Goal: Understand process/instructions: Learn how to perform a task or action

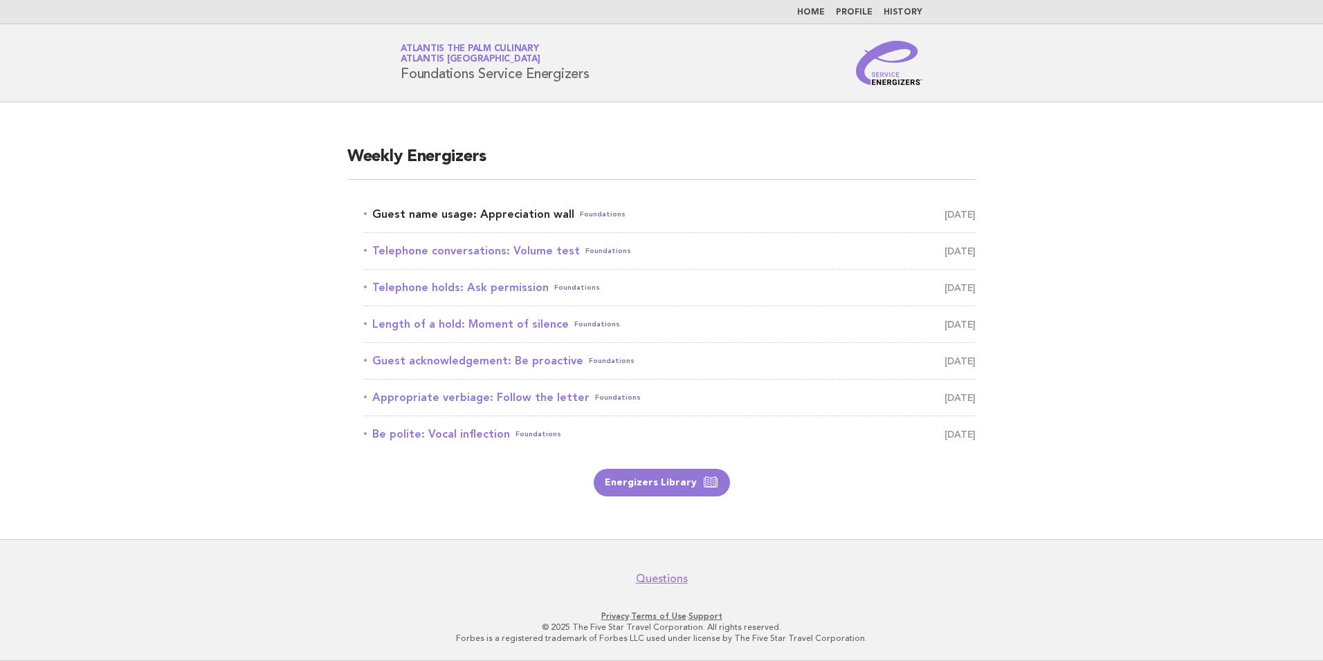
click at [502, 212] on link "Guest name usage: Appreciation wall Foundations [DATE]" at bounding box center [670, 214] width 612 height 19
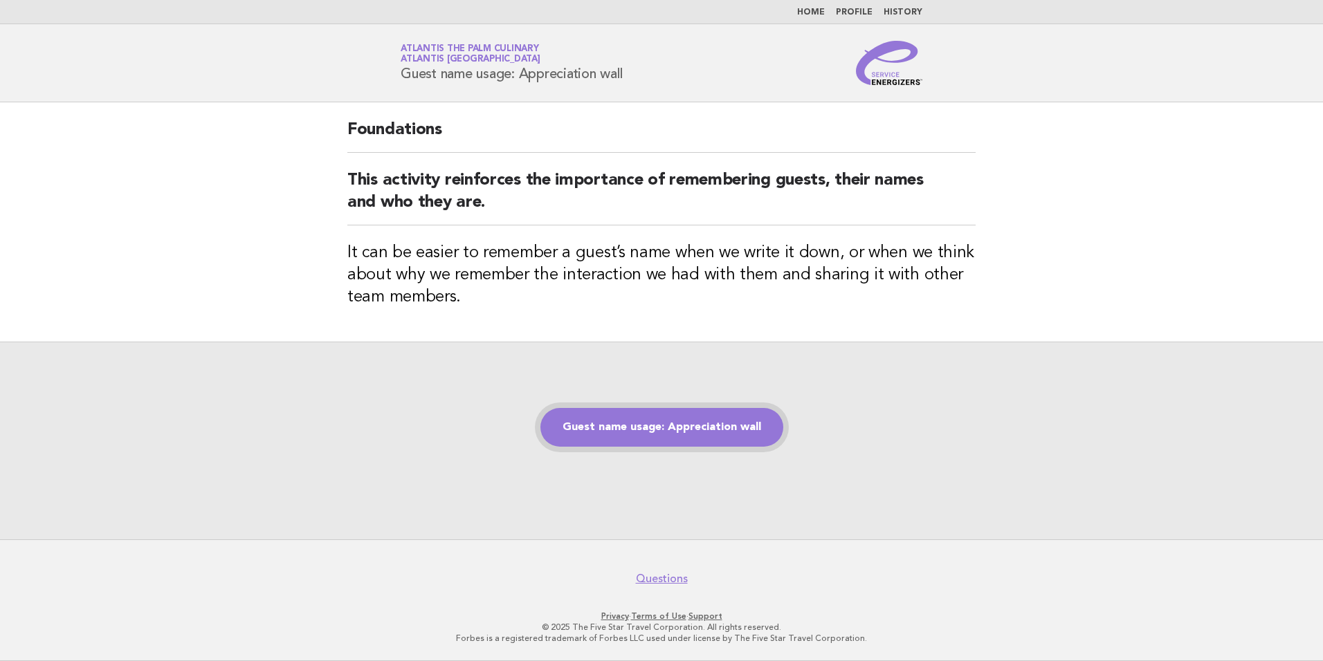
click at [632, 430] on link "Guest name usage: Appreciation wall" at bounding box center [661, 427] width 243 height 39
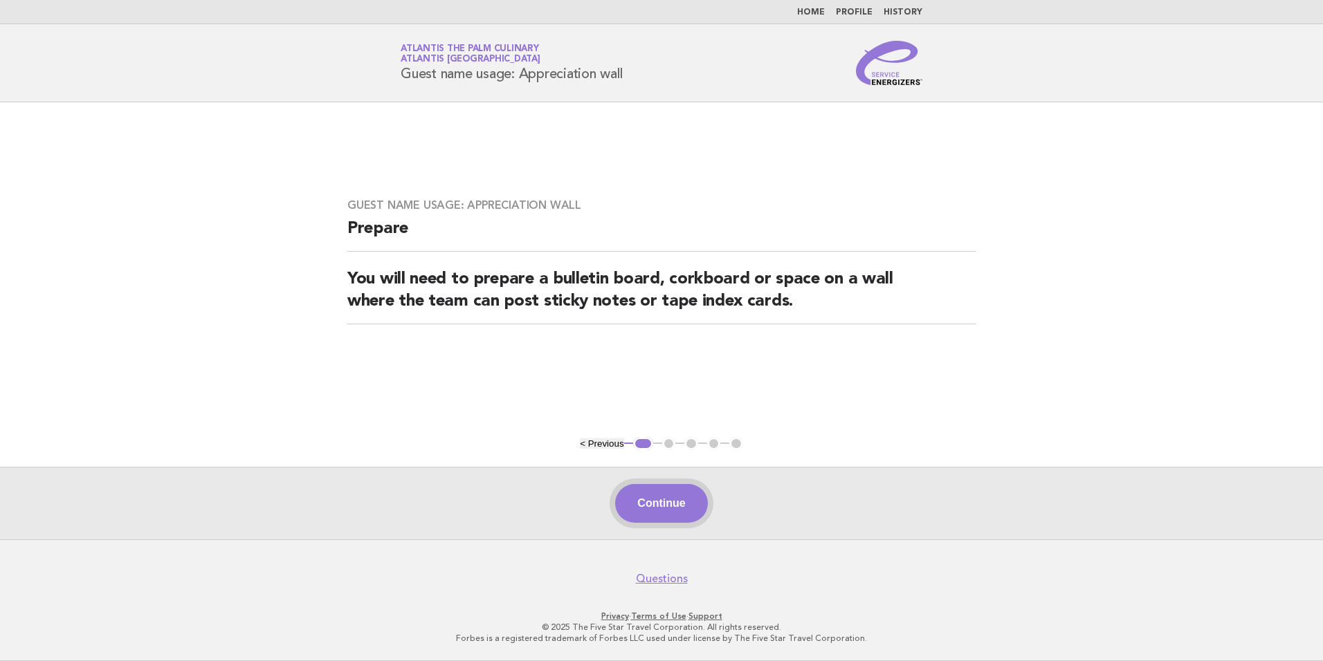
click at [659, 502] on button "Continue" at bounding box center [661, 503] width 92 height 39
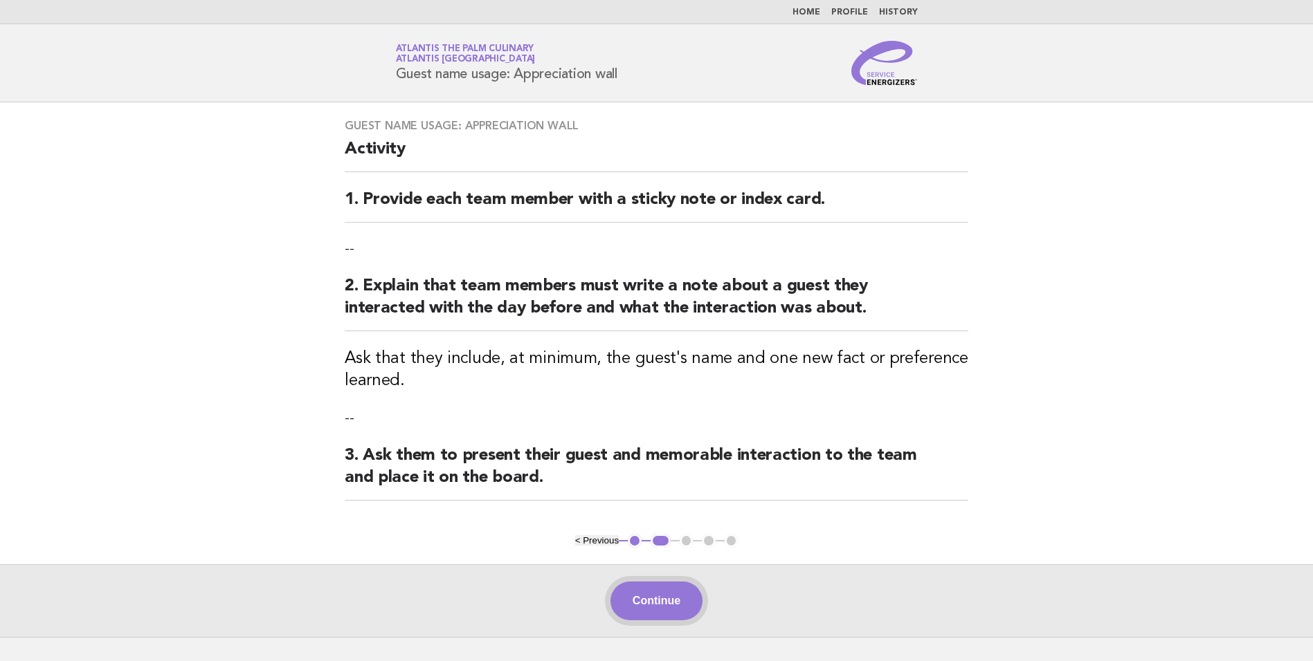
click at [678, 607] on button "Continue" at bounding box center [656, 601] width 92 height 39
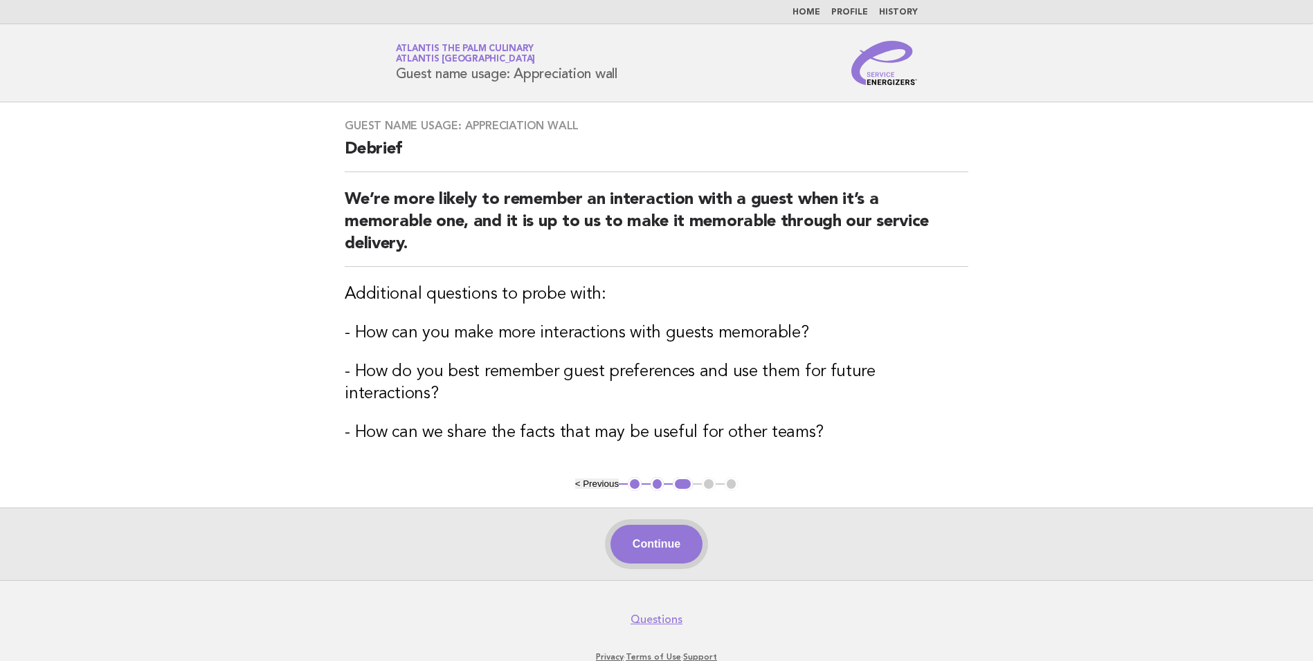
click at [681, 530] on button "Continue" at bounding box center [656, 544] width 92 height 39
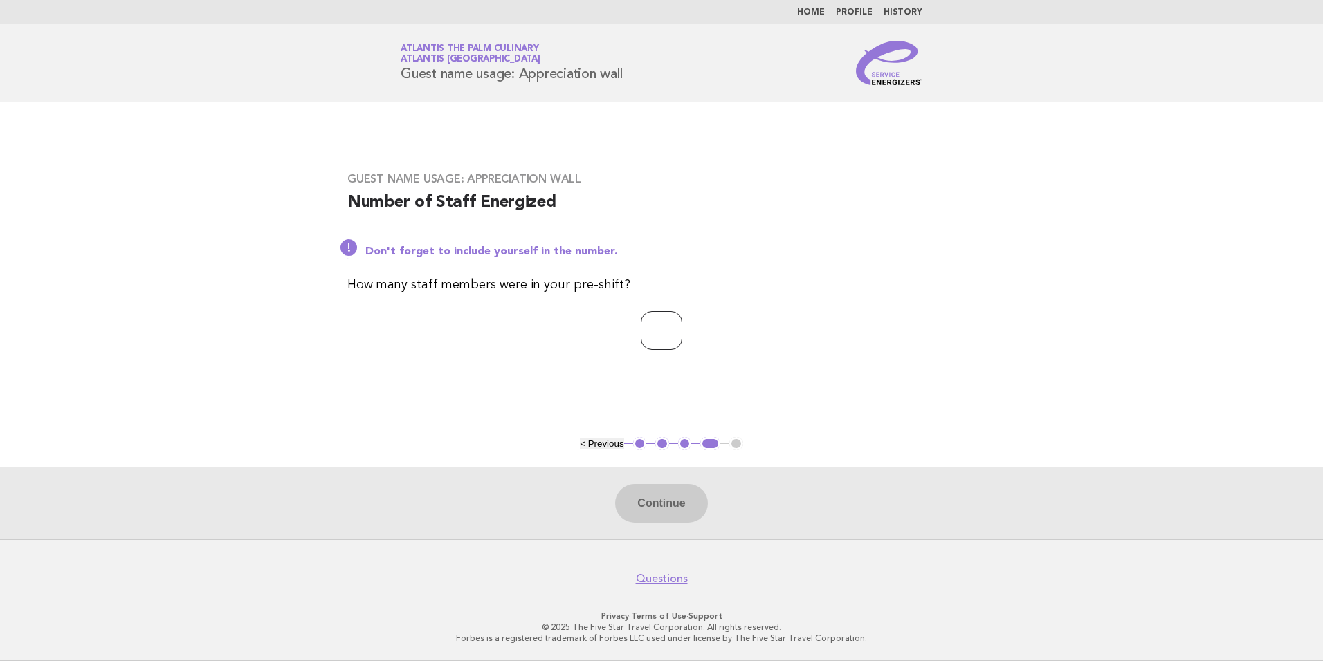
click at [682, 328] on input "*" at bounding box center [662, 330] width 42 height 39
type input "*"
click at [682, 328] on input "*" at bounding box center [662, 330] width 42 height 39
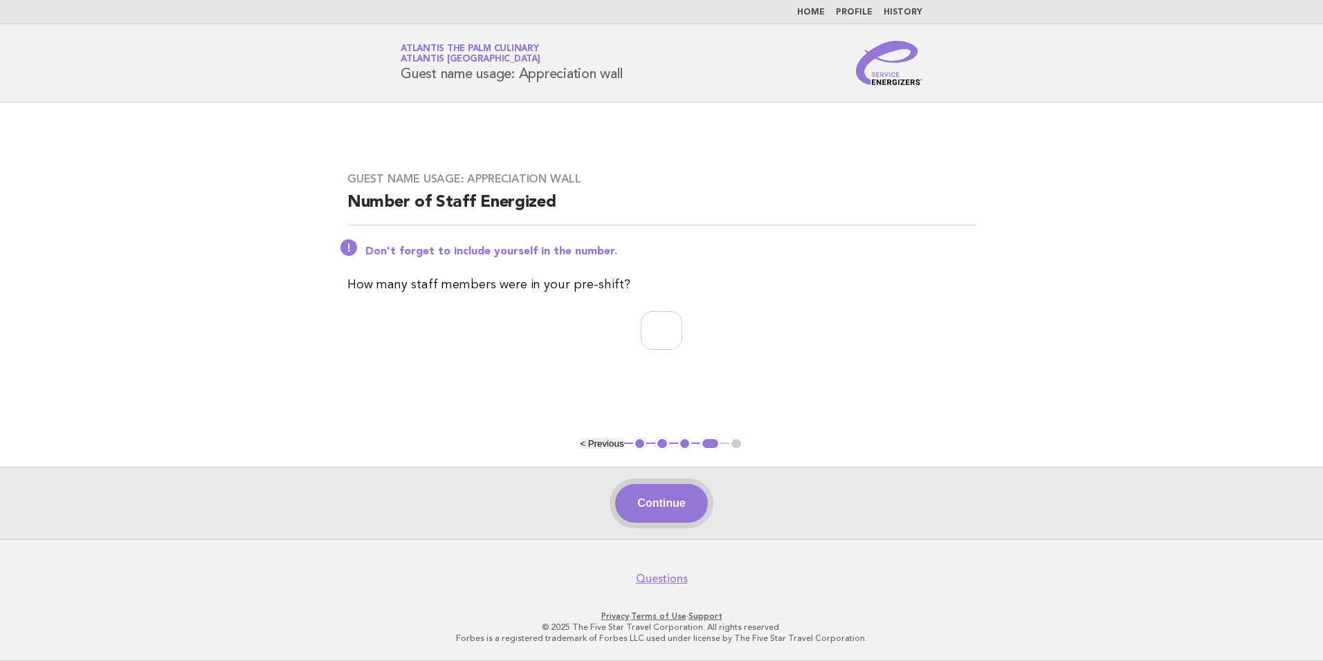
click at [666, 495] on button "Continue" at bounding box center [661, 503] width 92 height 39
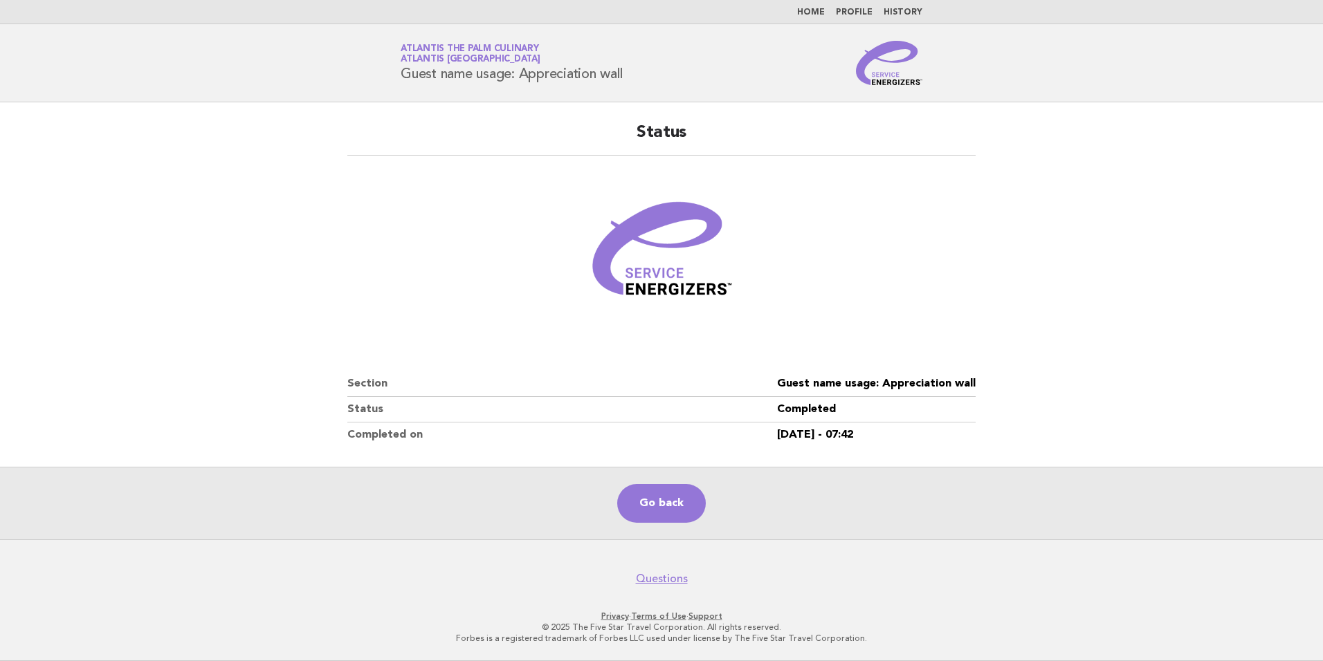
drag, startPoint x: 627, startPoint y: 75, endPoint x: 394, endPoint y: 74, distance: 233.2
click at [394, 74] on div "Service Energizers Atlantis The Palm Culinary Atlantis Dubai Guest name usage: …" at bounding box center [661, 63] width 560 height 44
copy h1 "Guest name usage: Appreciation wall"
